Goal: Transaction & Acquisition: Register for event/course

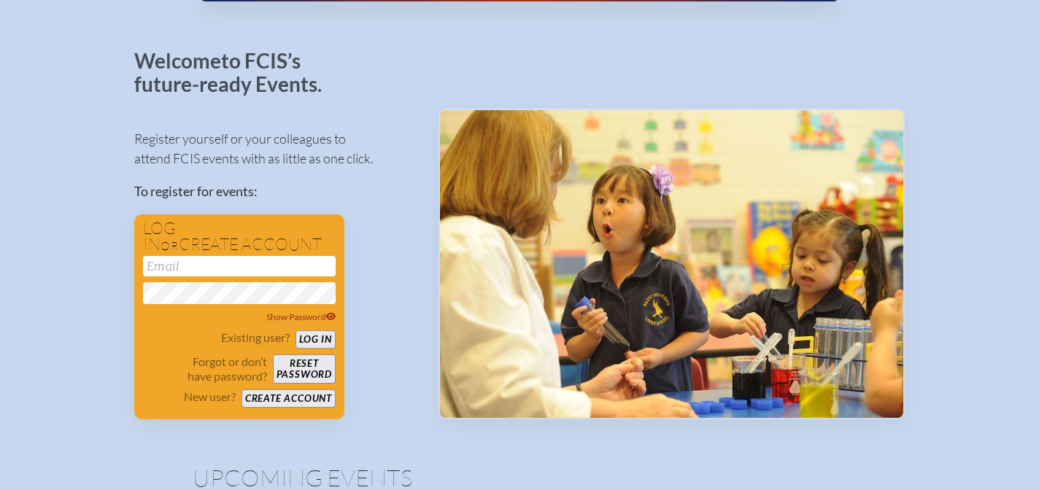
scroll to position [62, 0]
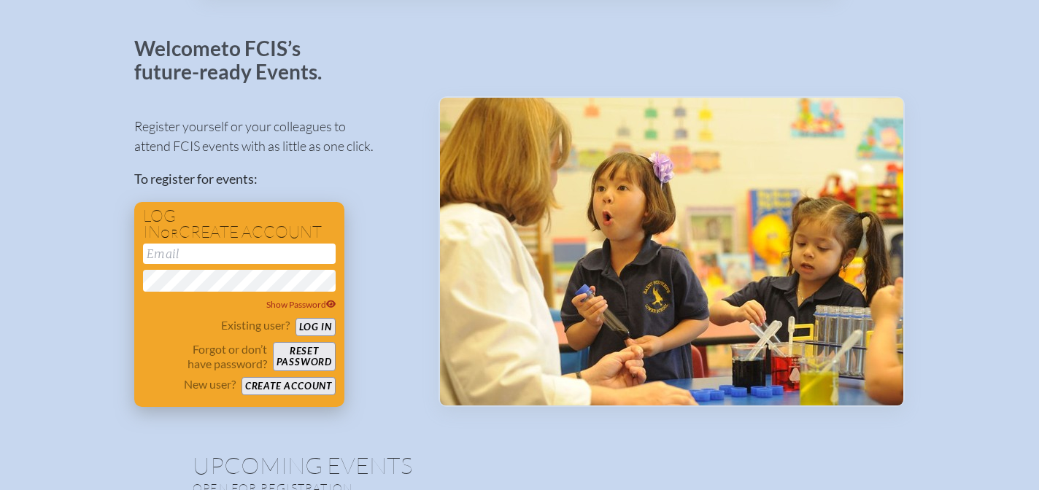
type input "[EMAIL_ADDRESS][PERSON_NAME][DOMAIN_NAME]"
click at [315, 325] on button "Log in" at bounding box center [315, 327] width 40 height 18
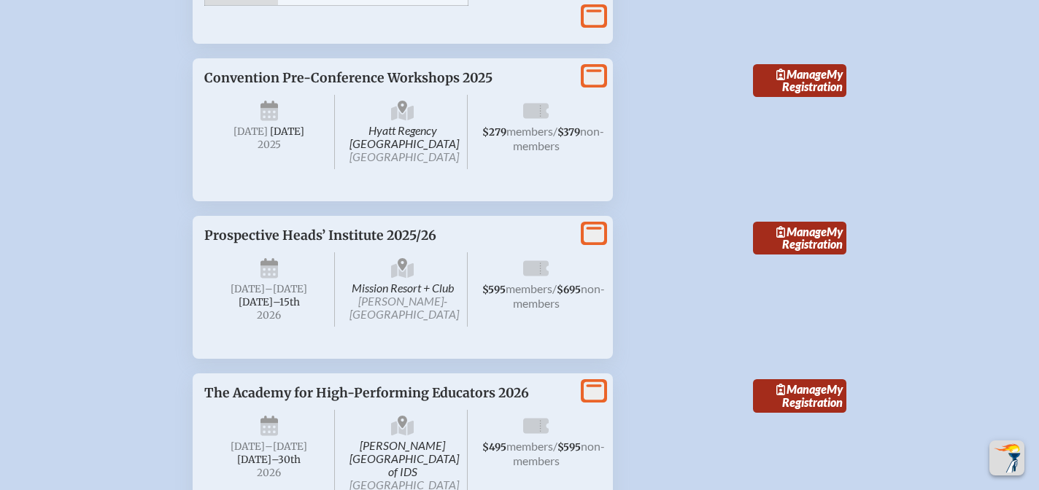
scroll to position [2778, 0]
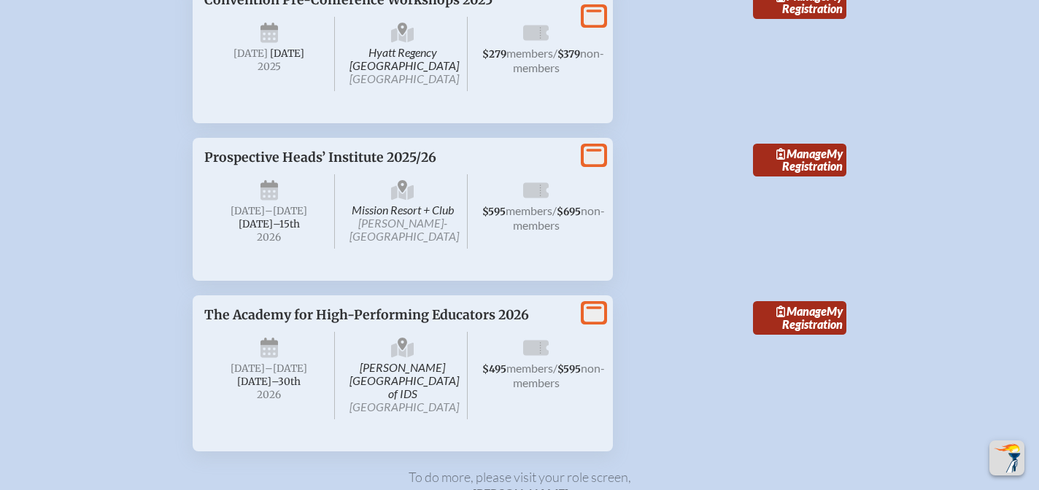
click at [595, 166] on icon "View More" at bounding box center [594, 155] width 20 height 20
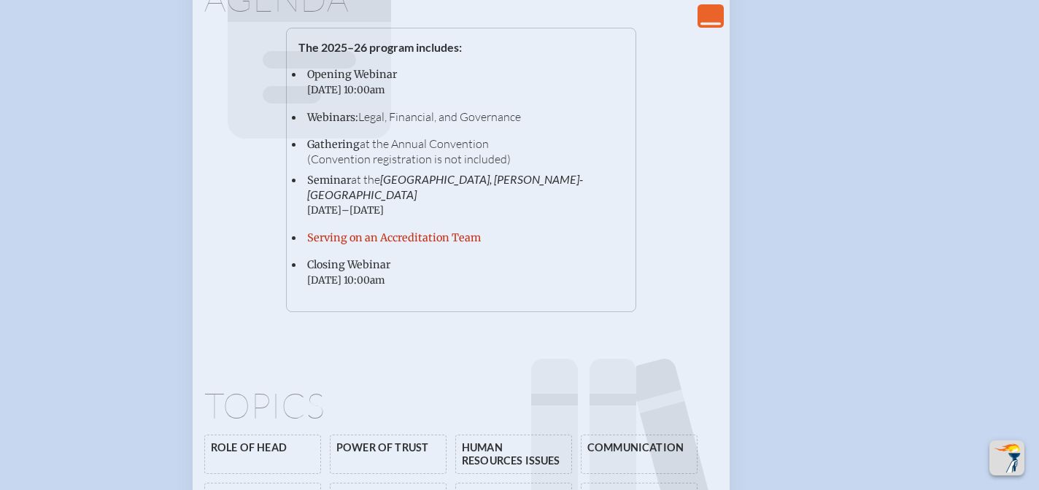
scroll to position [3217, 0]
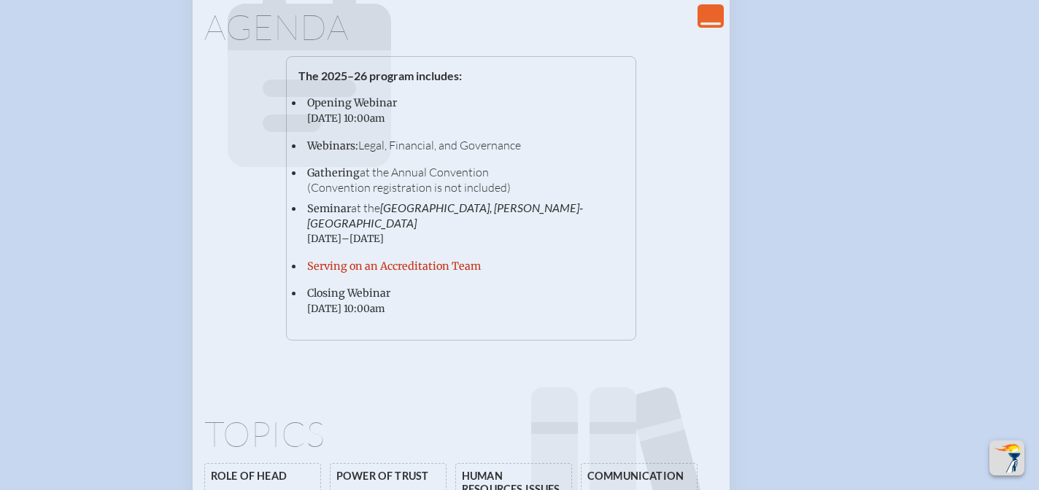
click at [714, 14] on icon "View Less" at bounding box center [710, 15] width 20 height 20
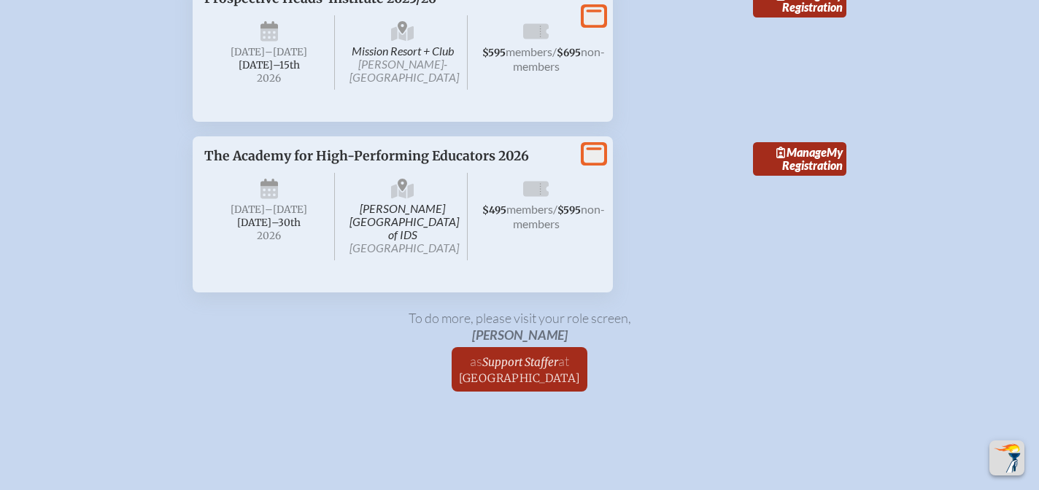
scroll to position [2909, 0]
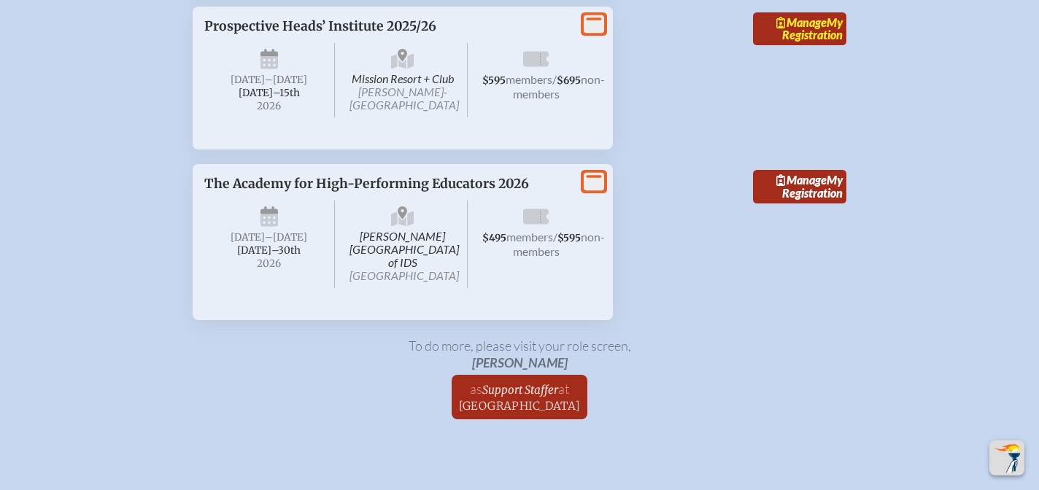
click at [785, 46] on link "Manage My Registration" at bounding box center [799, 29] width 93 height 34
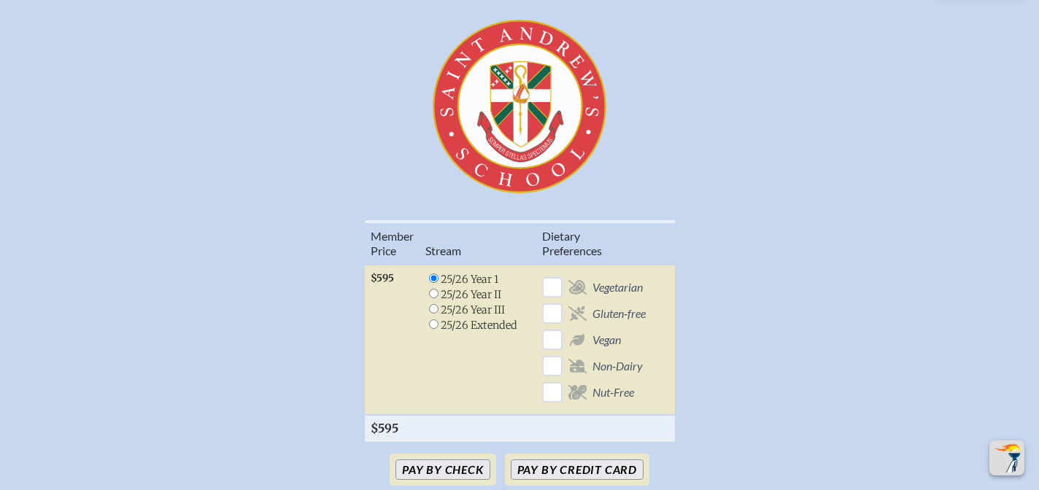
scroll to position [409, 0]
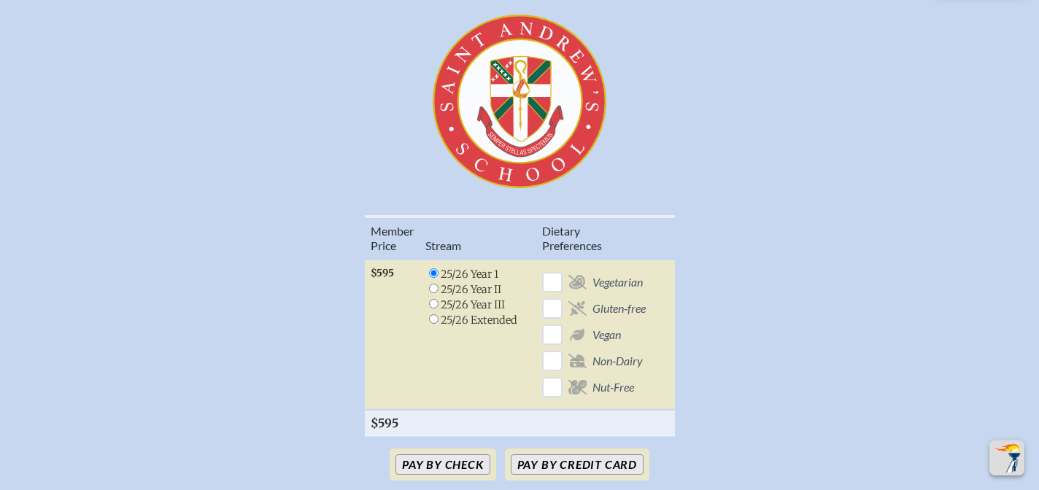
click at [432, 320] on input "radio" at bounding box center [433, 318] width 9 height 9
radio input "true"
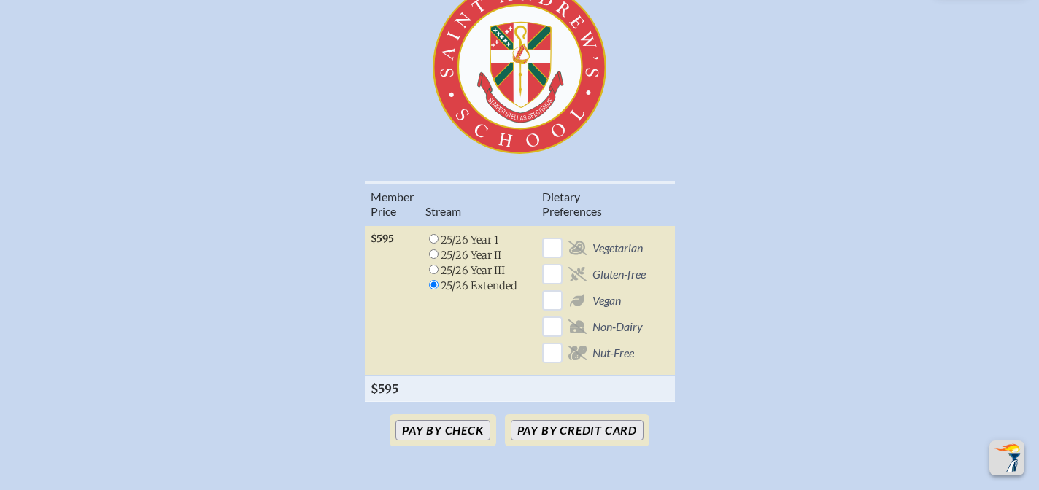
scroll to position [492, 0]
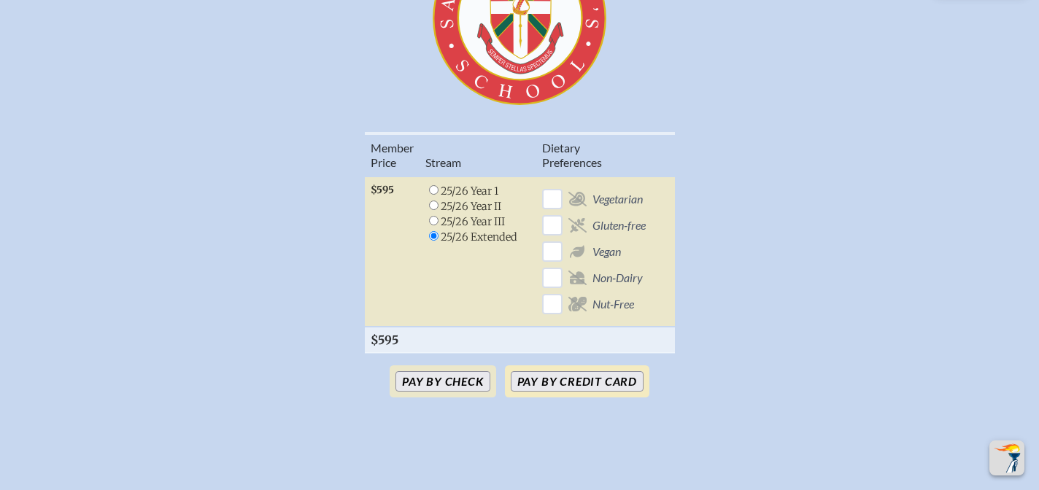
click at [565, 381] on button "Pay by Credit Card" at bounding box center [577, 381] width 133 height 20
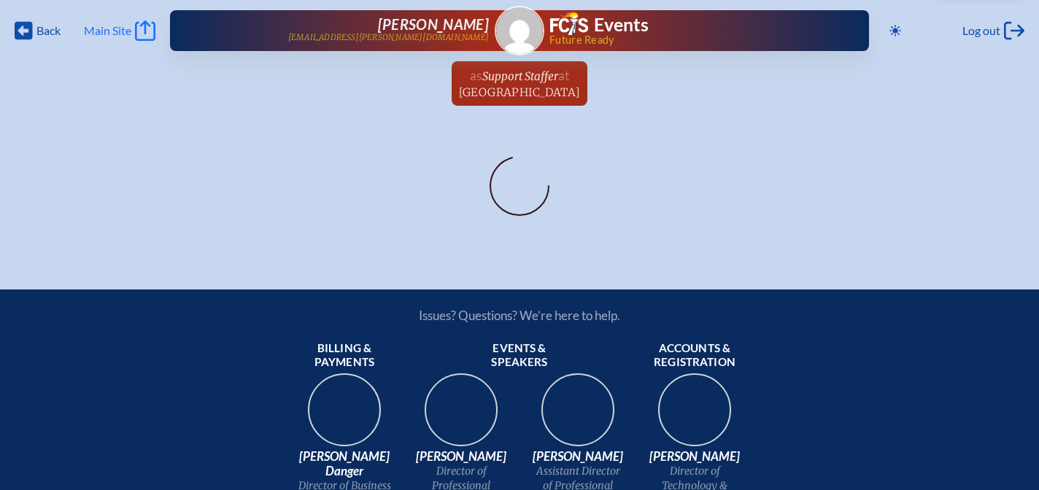
click at [110, 28] on span "Main Site" at bounding box center [107, 30] width 47 height 15
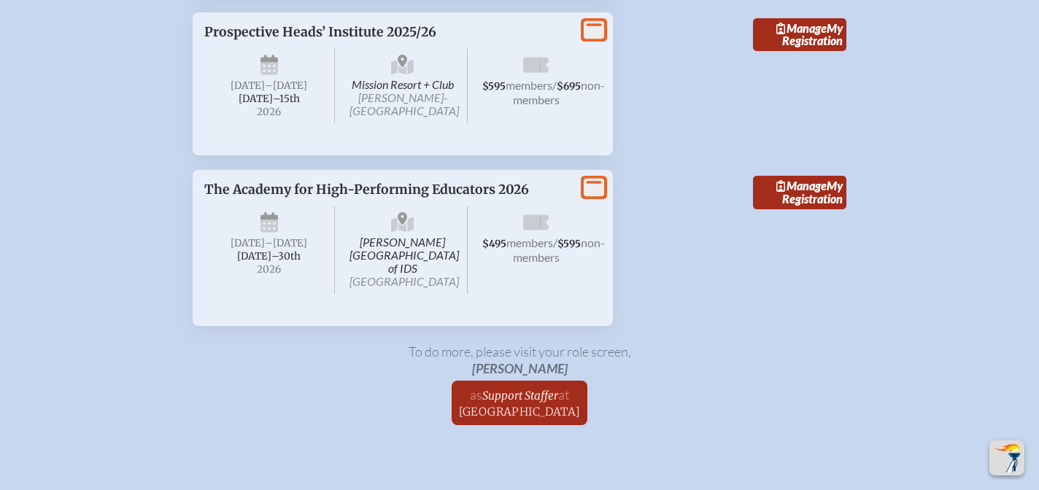
scroll to position [2907, 0]
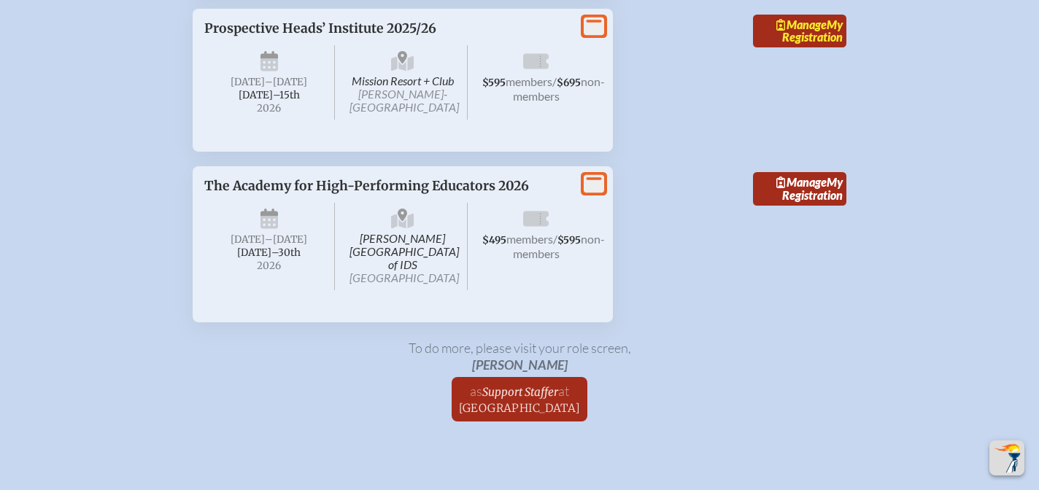
click at [839, 48] on link "Manage My Registration" at bounding box center [799, 32] width 93 height 34
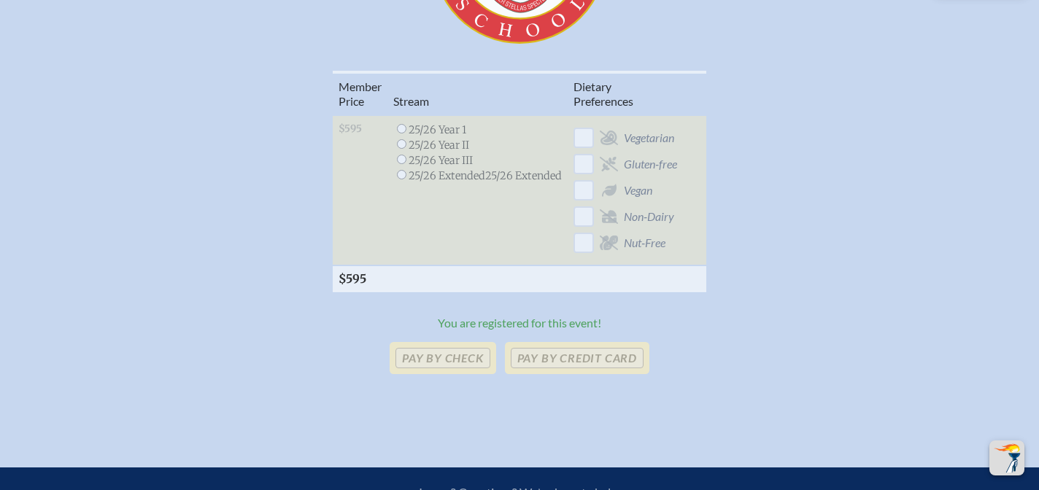
scroll to position [557, 0]
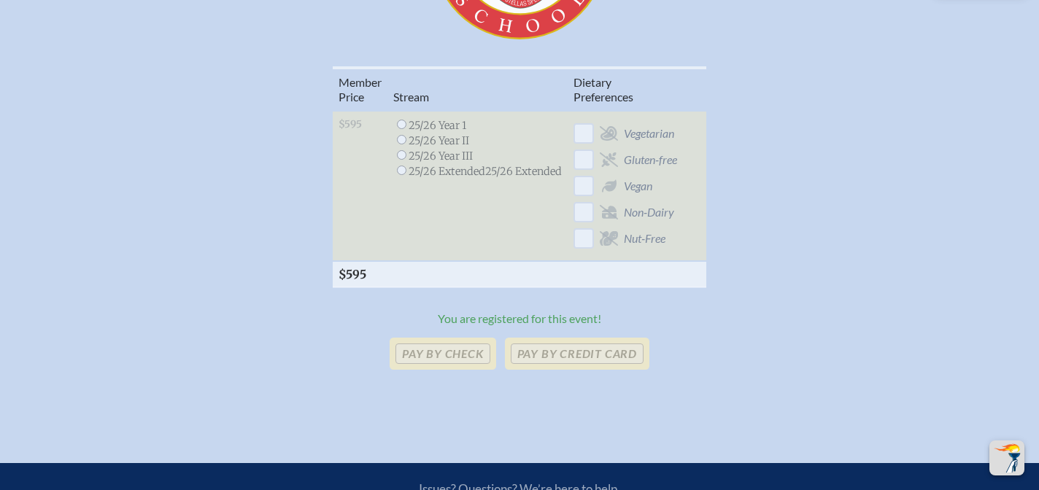
click at [402, 125] on input "radio" at bounding box center [401, 124] width 9 height 9
radio input "true"
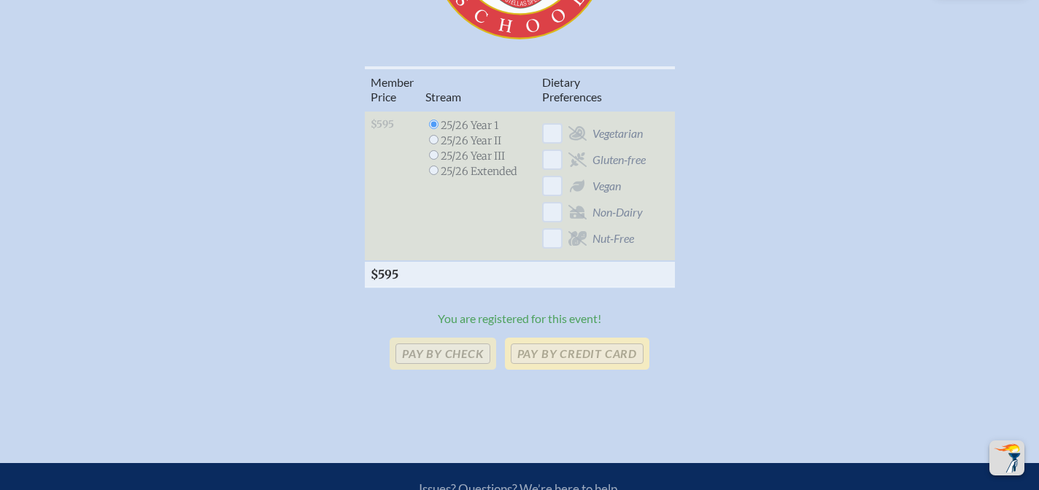
click at [595, 351] on p "Pay by Credit Card" at bounding box center [577, 354] width 144 height 32
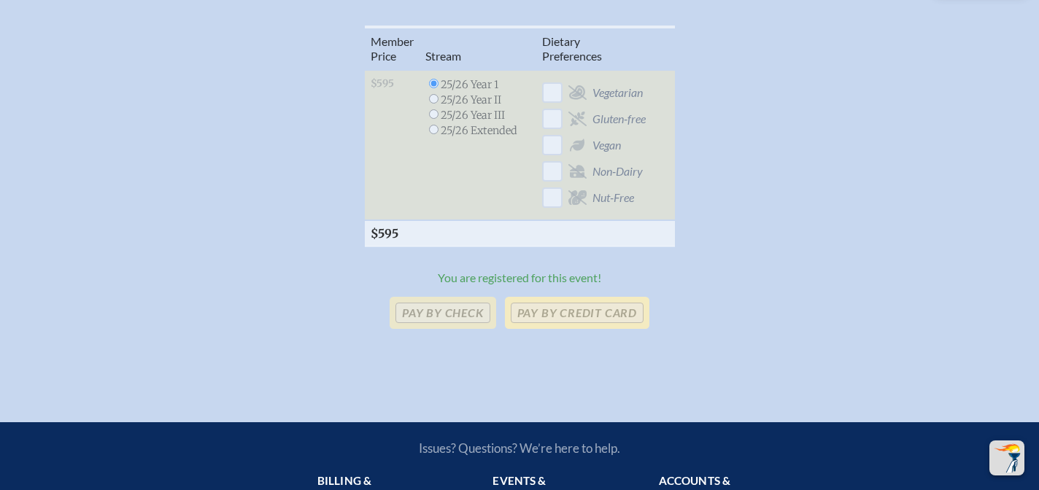
scroll to position [600, 0]
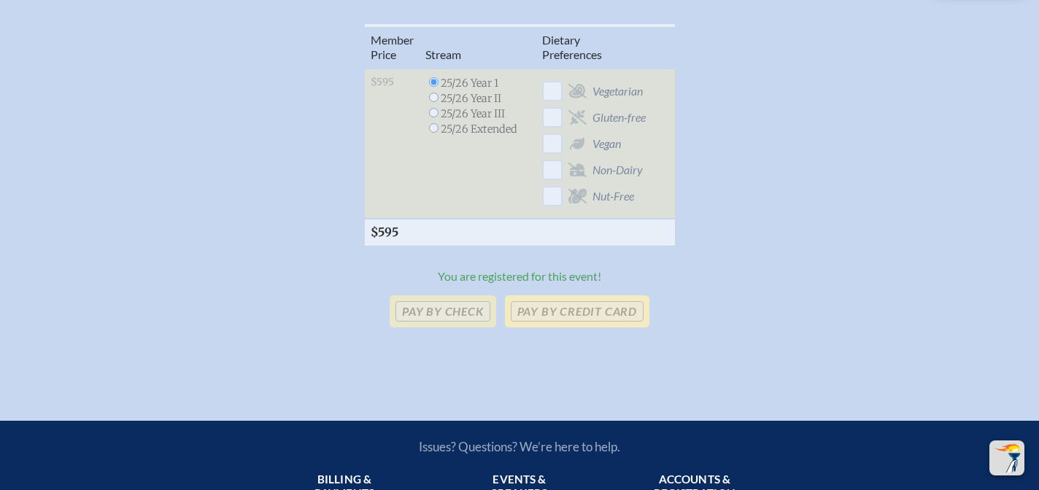
click at [570, 319] on p "Pay by Credit Card" at bounding box center [577, 311] width 144 height 32
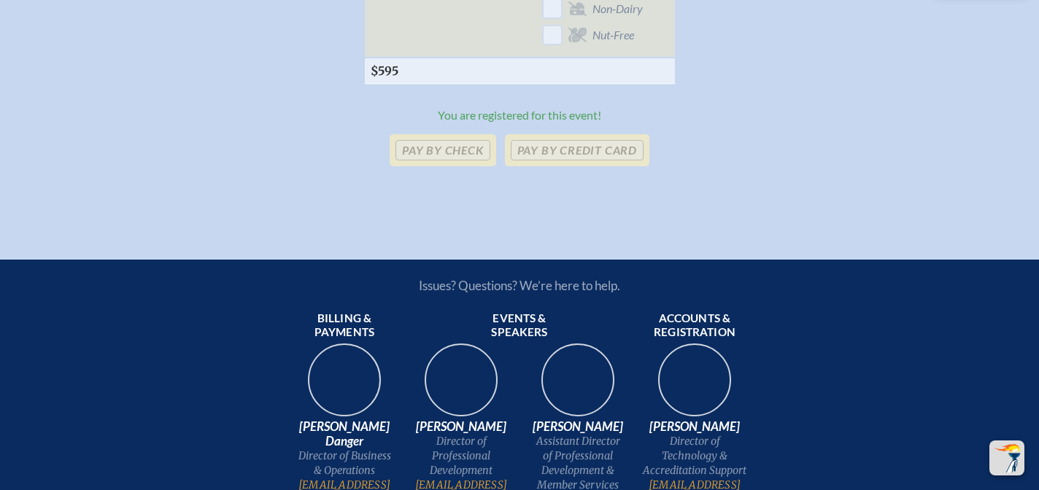
scroll to position [791, 0]
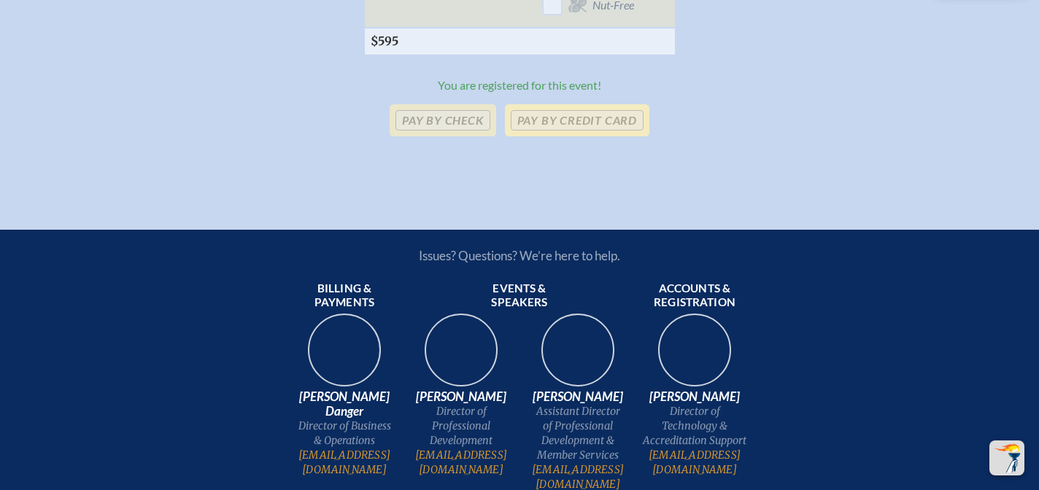
click at [596, 120] on p "Pay by Credit Card" at bounding box center [577, 120] width 144 height 32
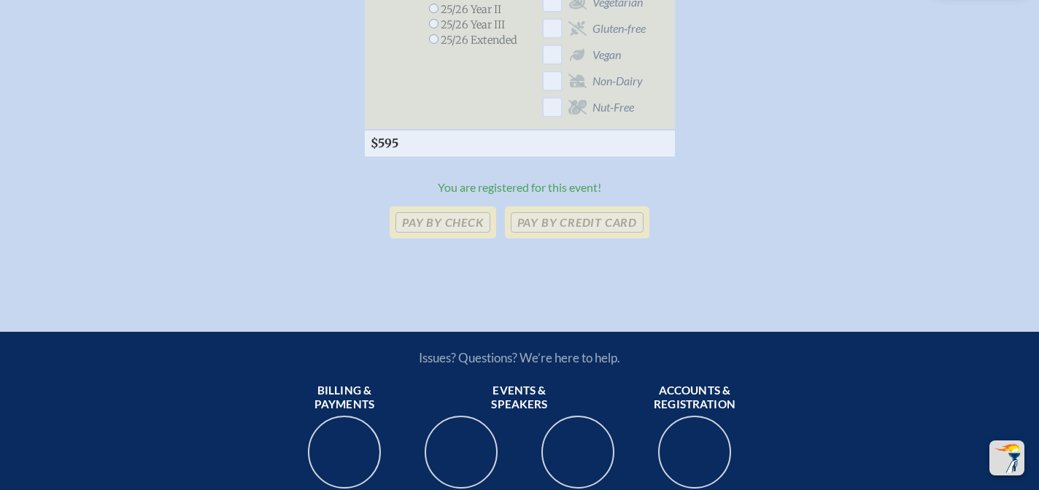
scroll to position [681, 0]
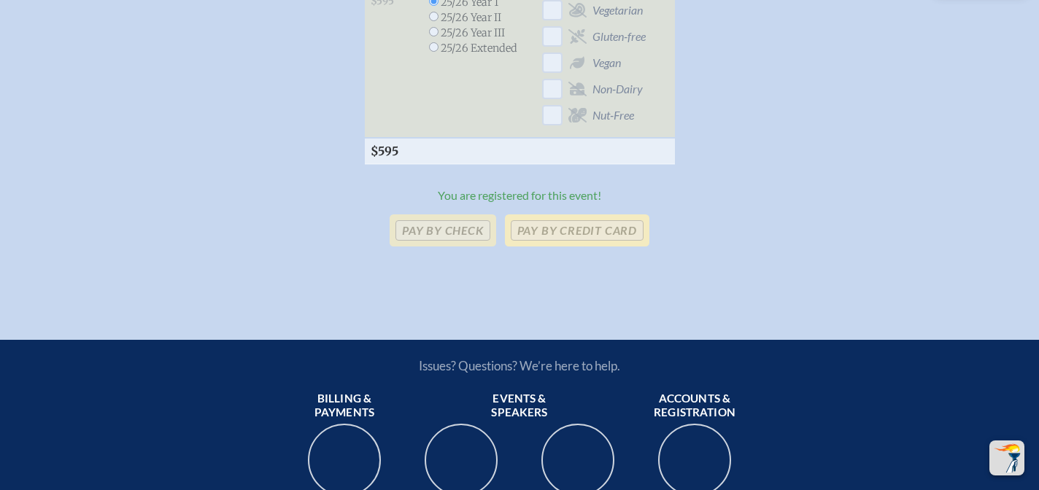
click at [560, 225] on p "Pay by Credit Card" at bounding box center [577, 230] width 144 height 32
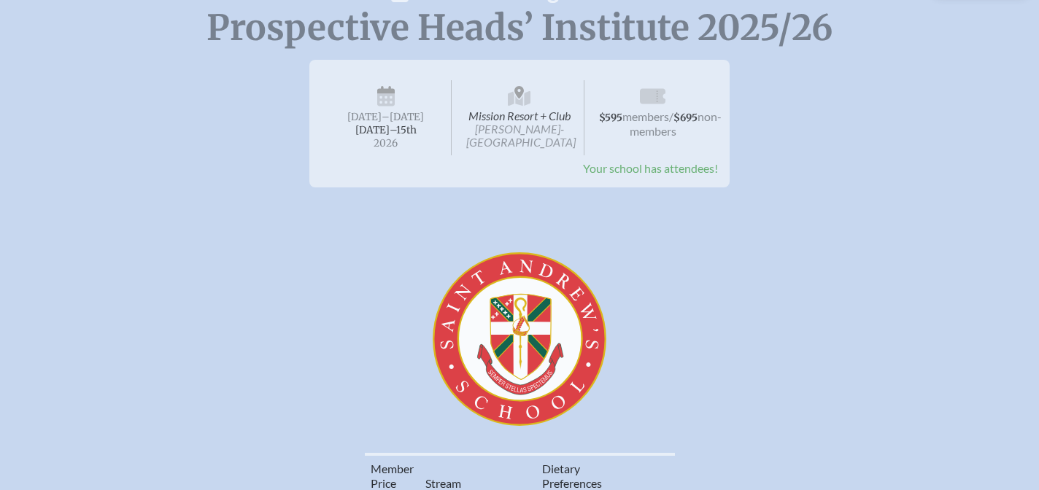
scroll to position [173, 0]
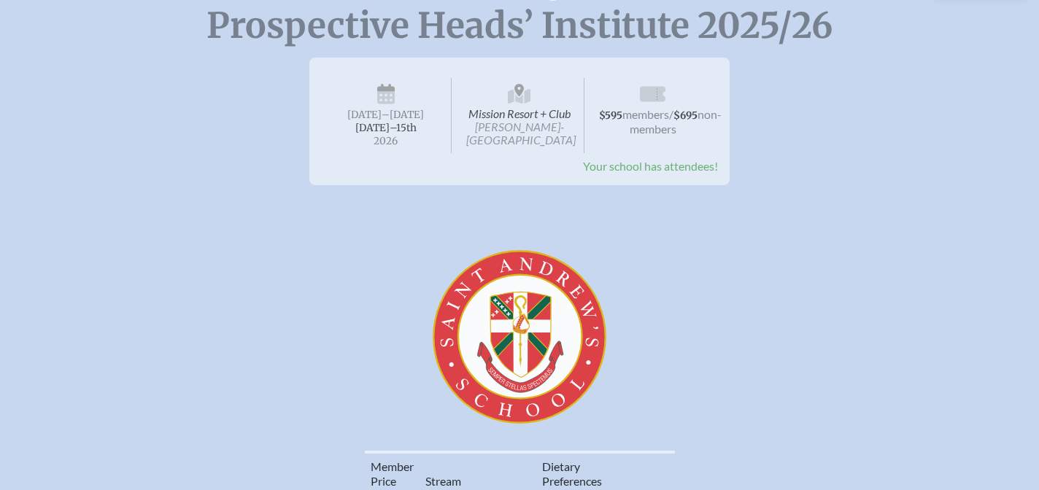
click at [385, 128] on span "[DATE]–⁠15th" at bounding box center [385, 128] width 61 height 12
